Goal: Find specific page/section: Find specific page/section

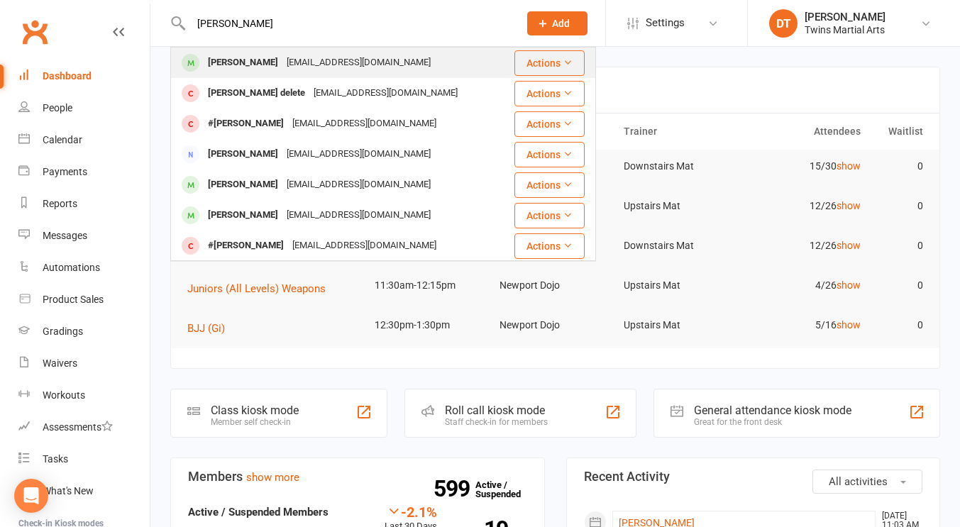
type input "[PERSON_NAME]"
click at [299, 48] on td "[PERSON_NAME] [EMAIL_ADDRESS][DOMAIN_NAME]" at bounding box center [342, 63] width 343 height 31
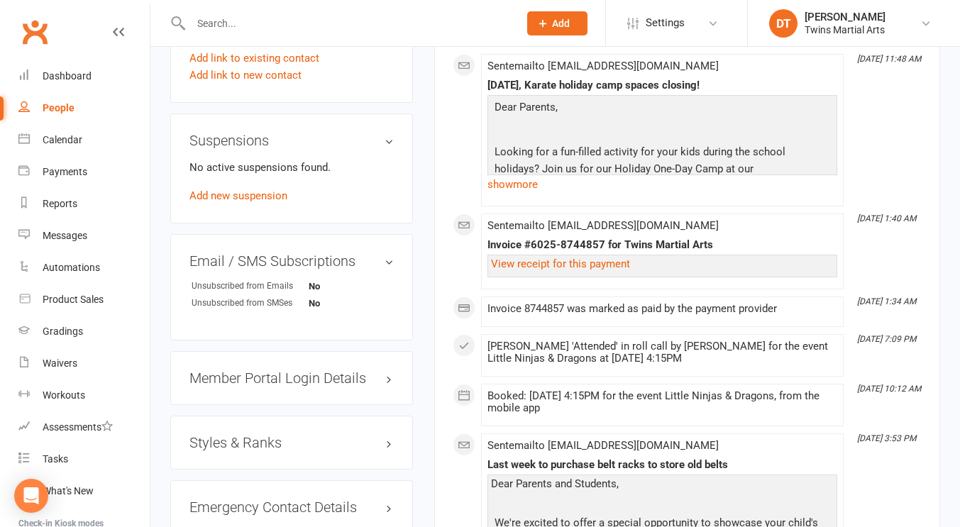
scroll to position [1191, 0]
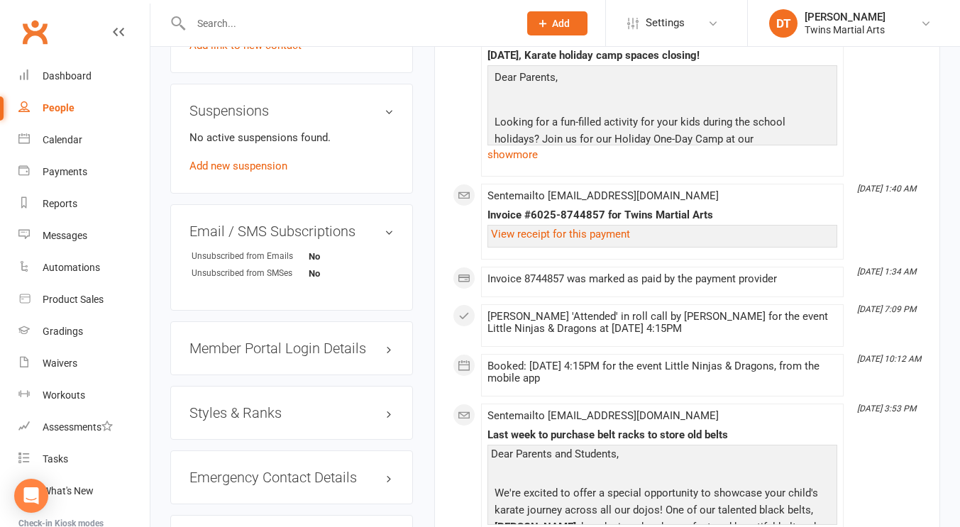
click at [226, 421] on h3 "Styles & Ranks" at bounding box center [291, 413] width 204 height 16
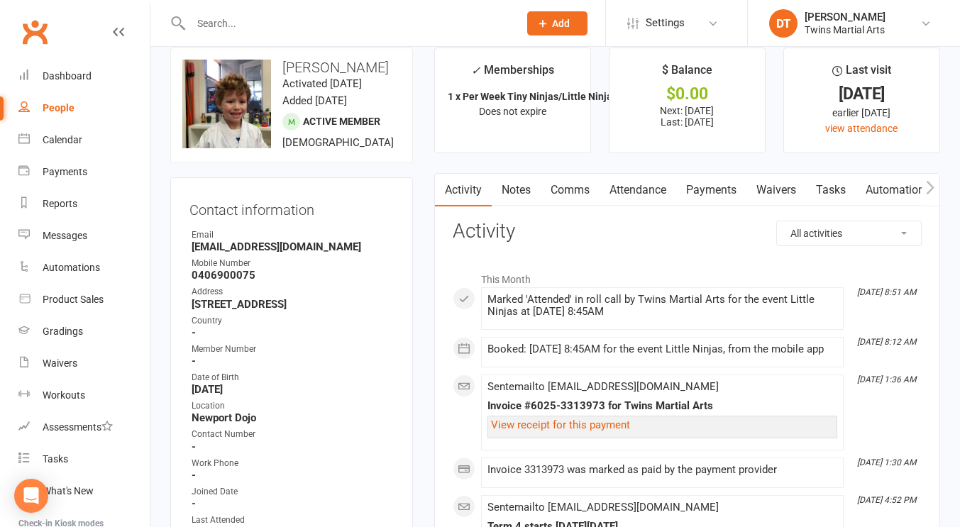
scroll to position [0, 0]
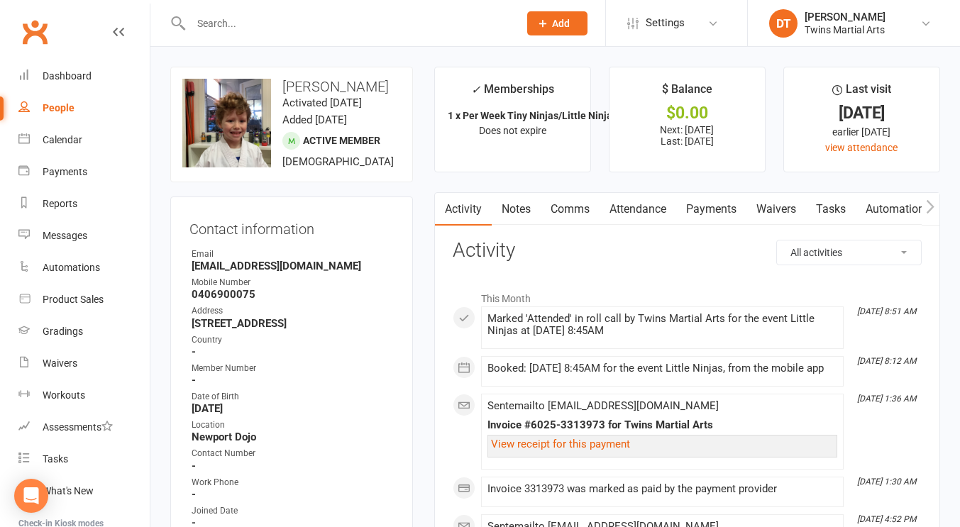
click at [377, 225] on h3 "Contact information" at bounding box center [291, 226] width 204 height 21
